Goal: Task Accomplishment & Management: Use online tool/utility

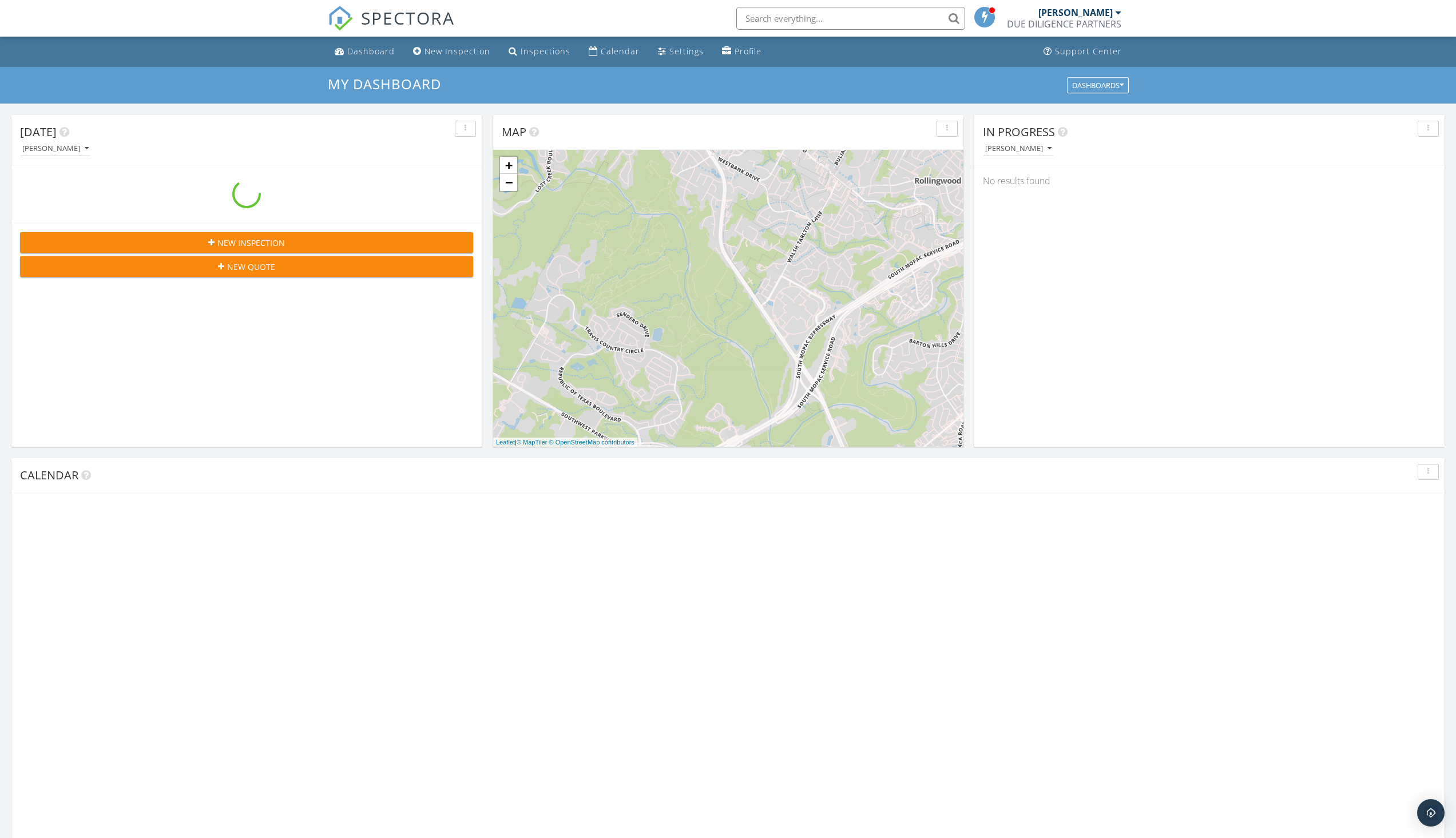
scroll to position [1059, 1474]
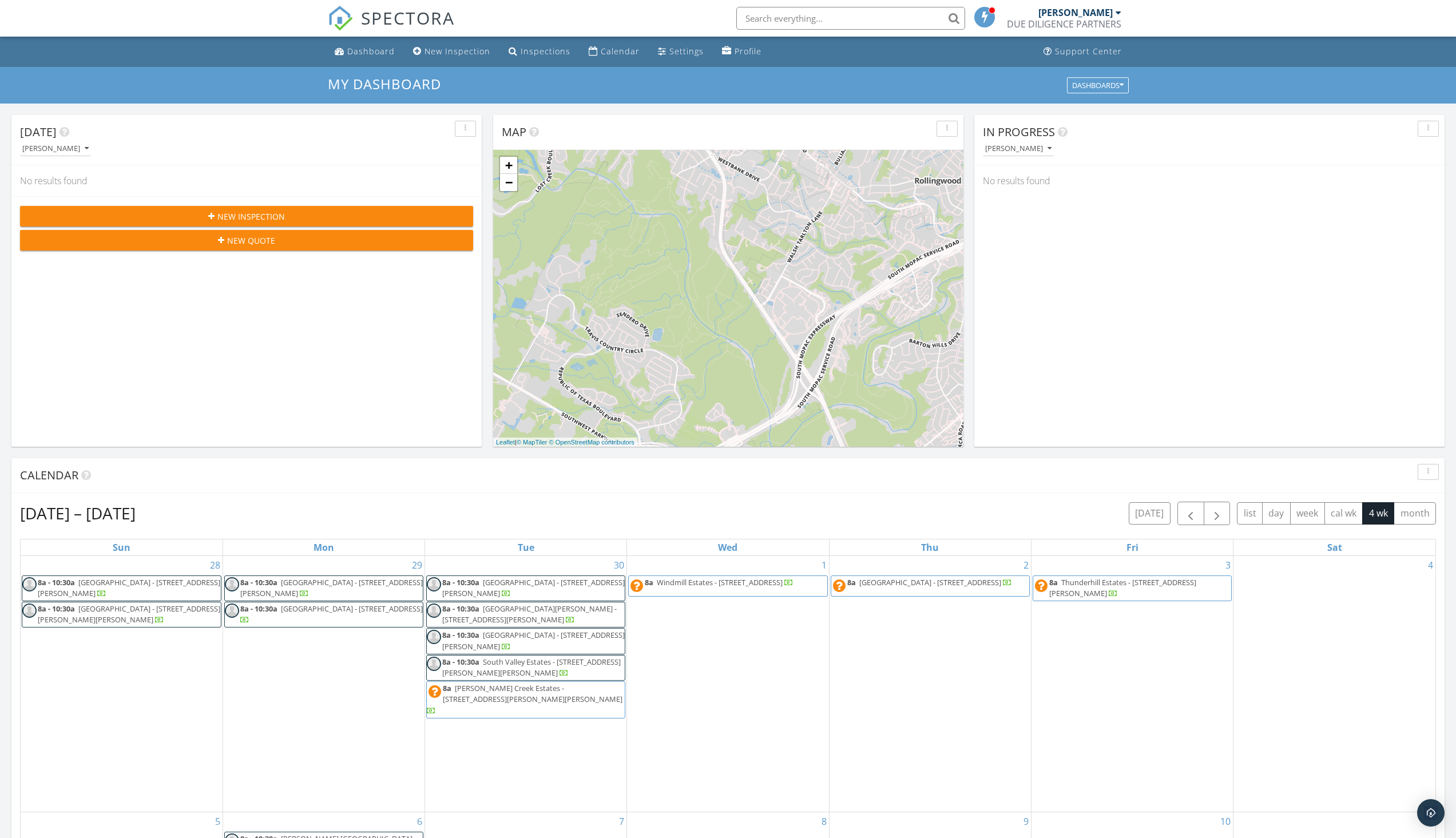
click at [888, 22] on input "text" at bounding box center [851, 18] width 229 height 23
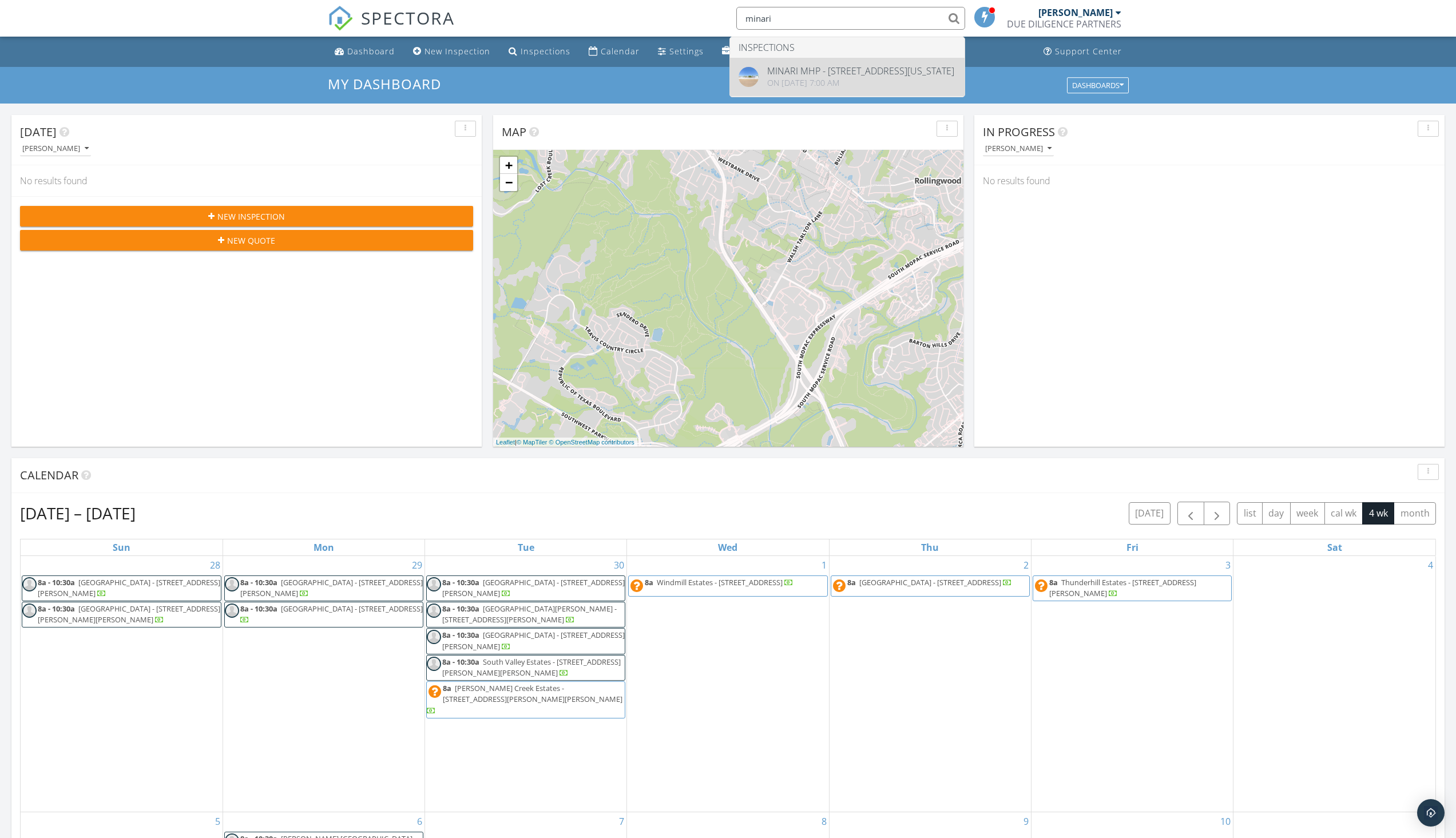
type input "minari"
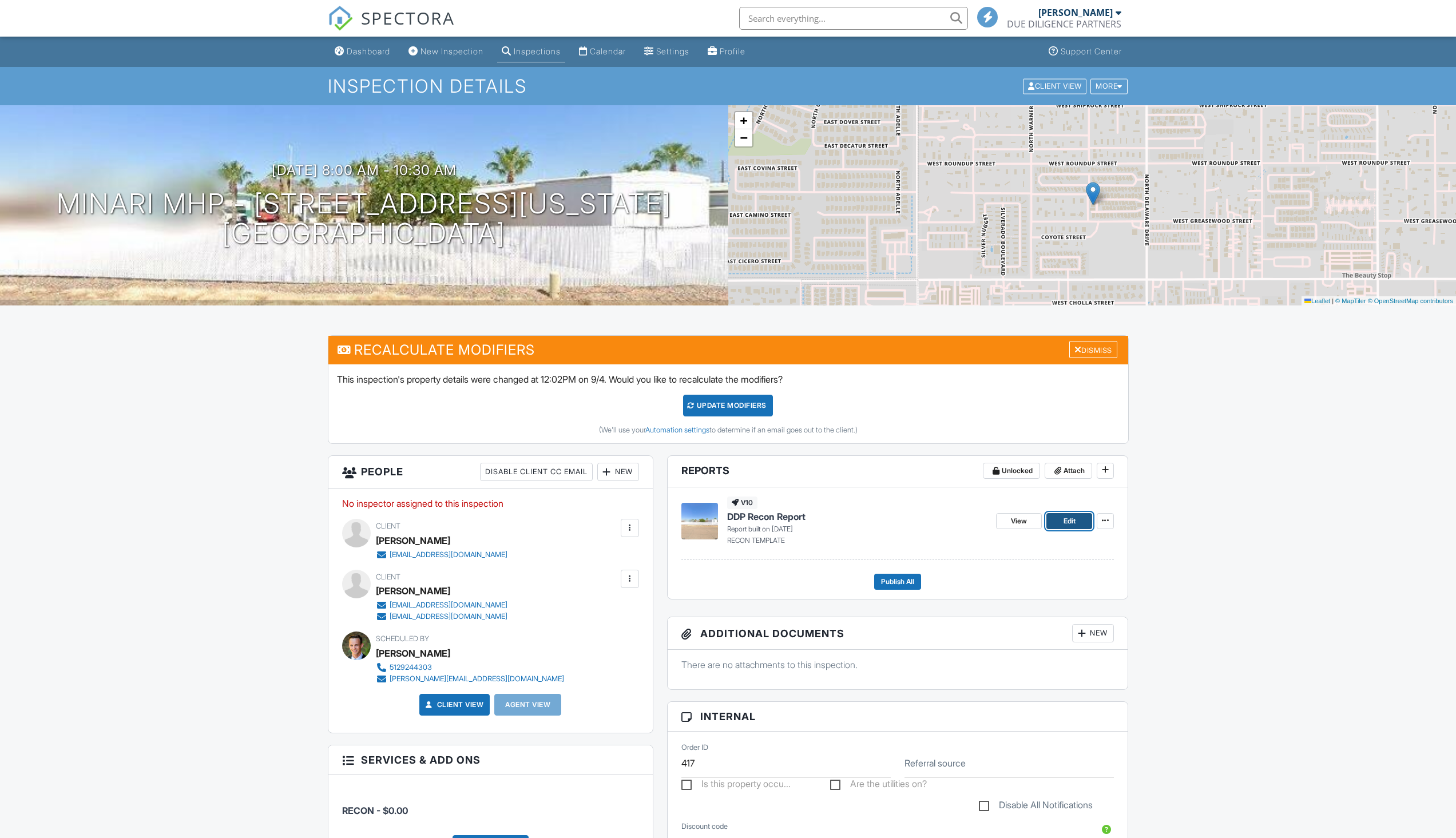
click at [1081, 528] on link "Edit" at bounding box center [1069, 521] width 46 height 16
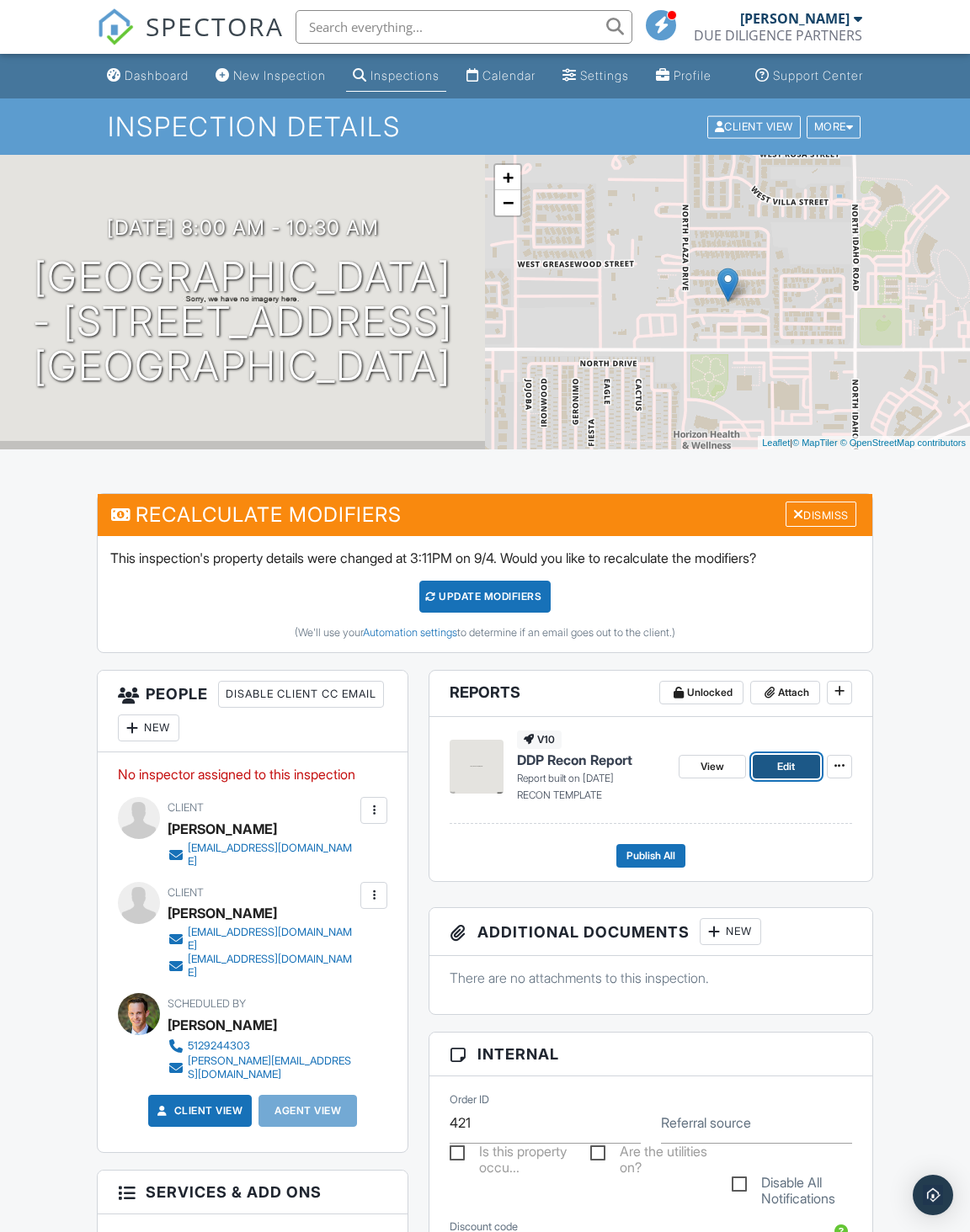
click at [788, 775] on span "Edit" at bounding box center [786, 766] width 18 height 17
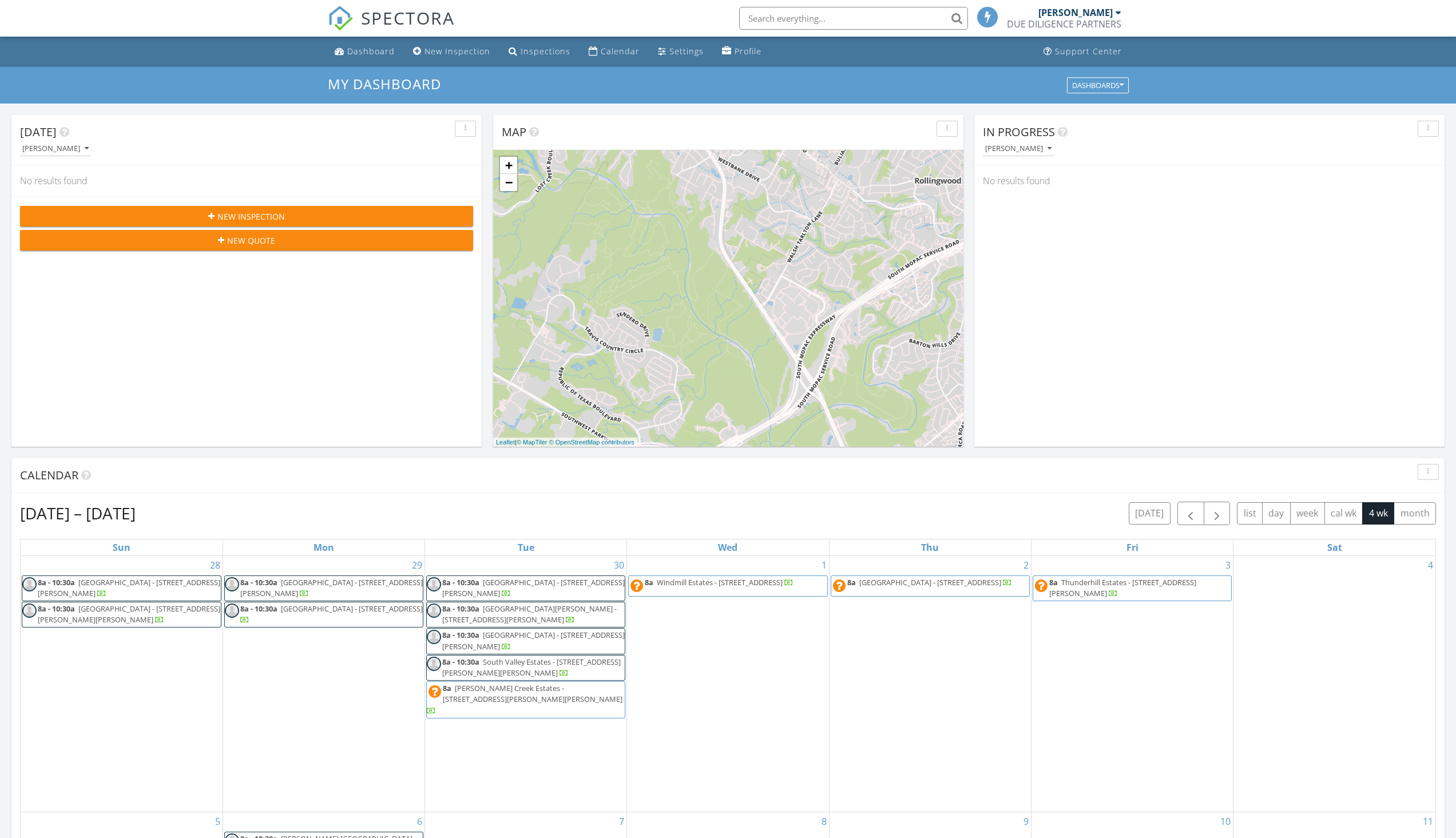
scroll to position [6, 6]
click at [764, 20] on input "text" at bounding box center [854, 18] width 229 height 23
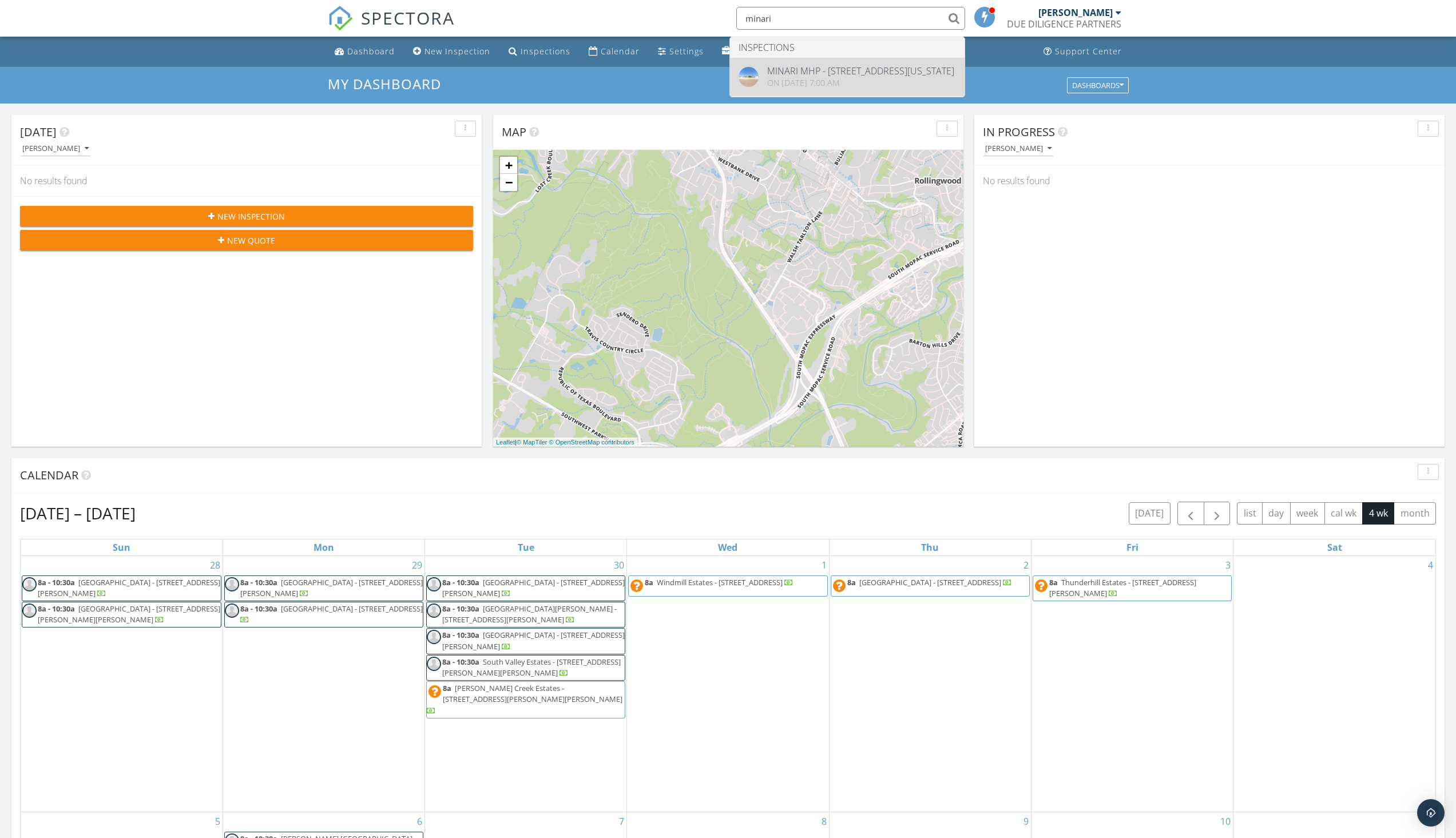
type input "minari"
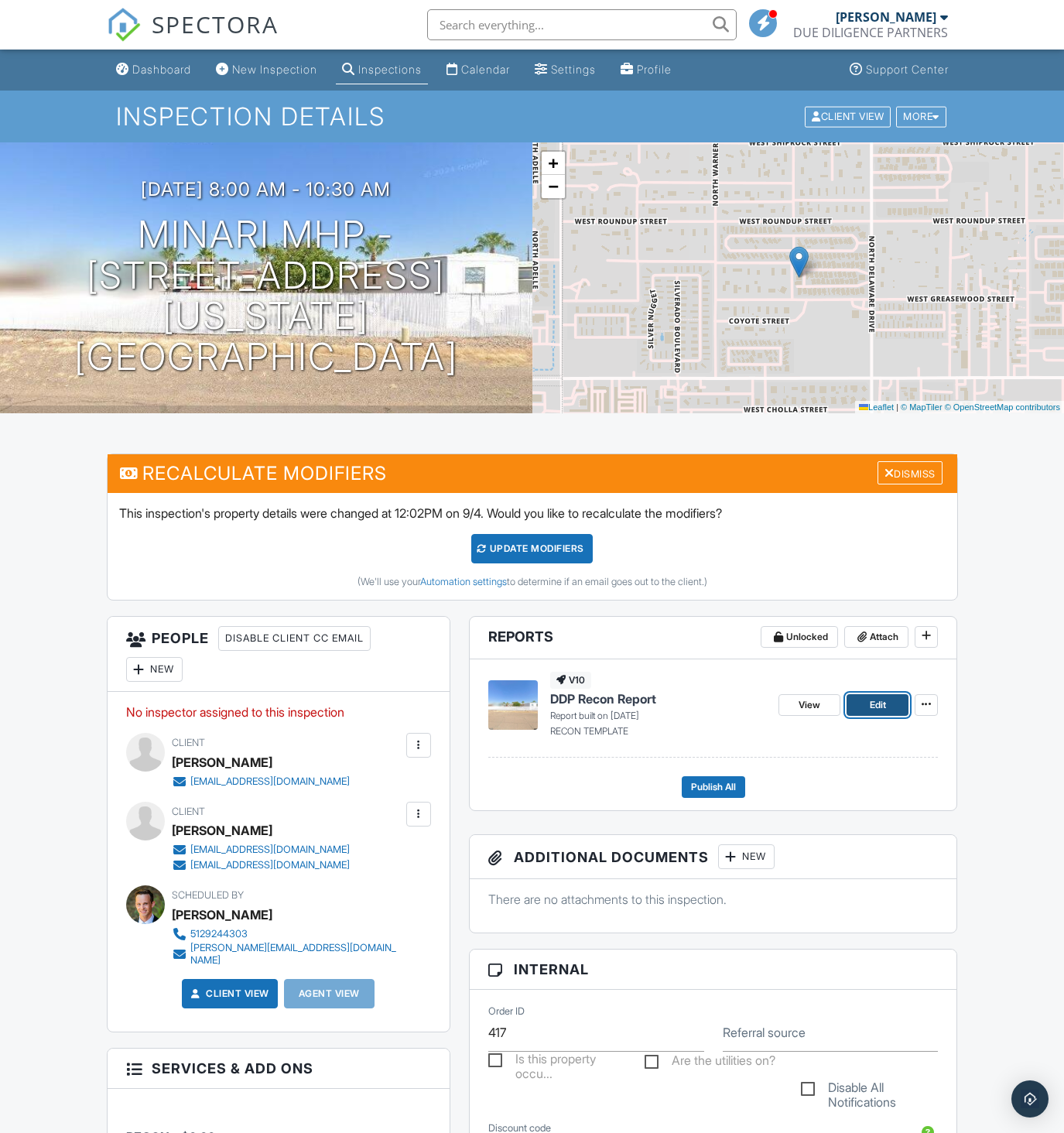
click at [863, 703] on link "Edit" at bounding box center [877, 705] width 62 height 22
